Goal: Information Seeking & Learning: Learn about a topic

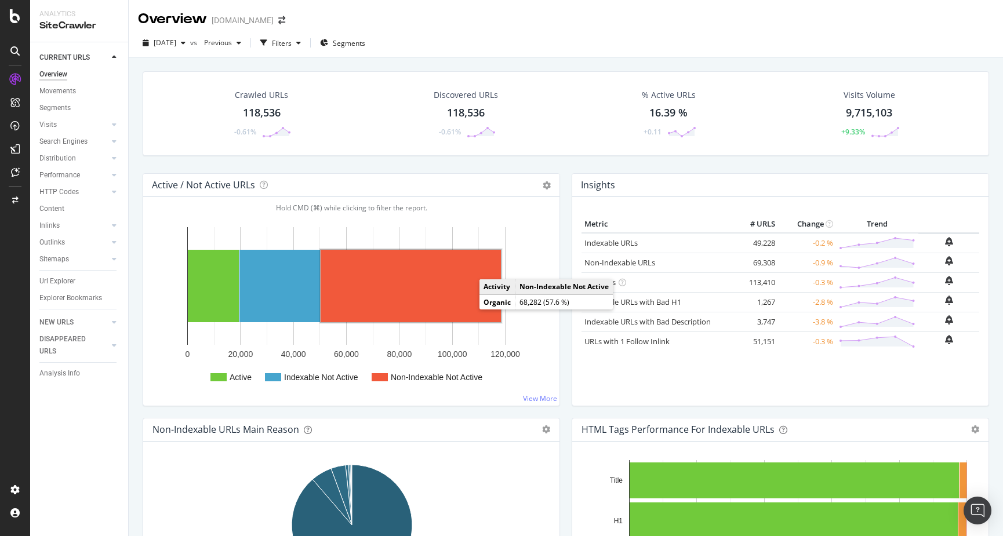
click at [384, 294] on rect "A chart." at bounding box center [411, 286] width 180 height 72
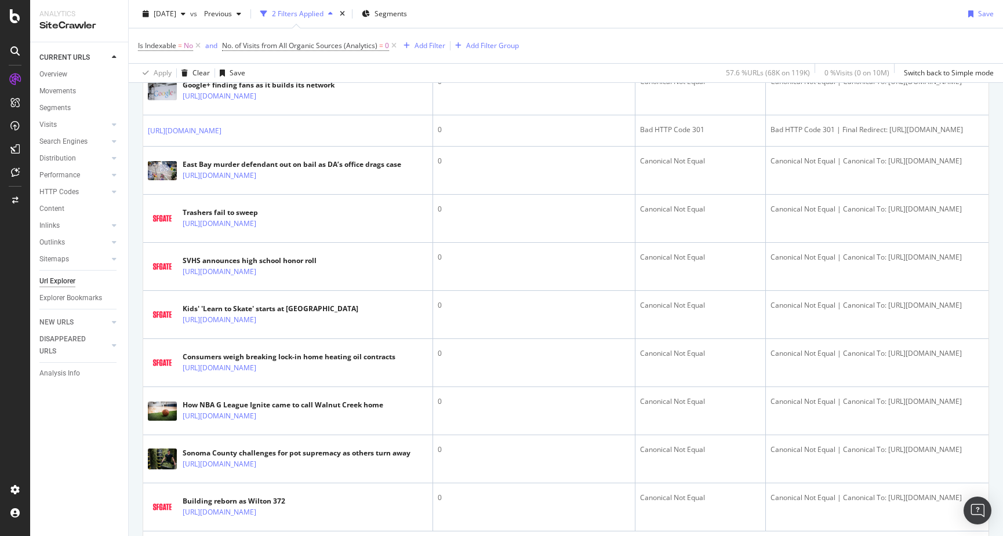
scroll to position [2653, 0]
